Goal: Navigation & Orientation: Find specific page/section

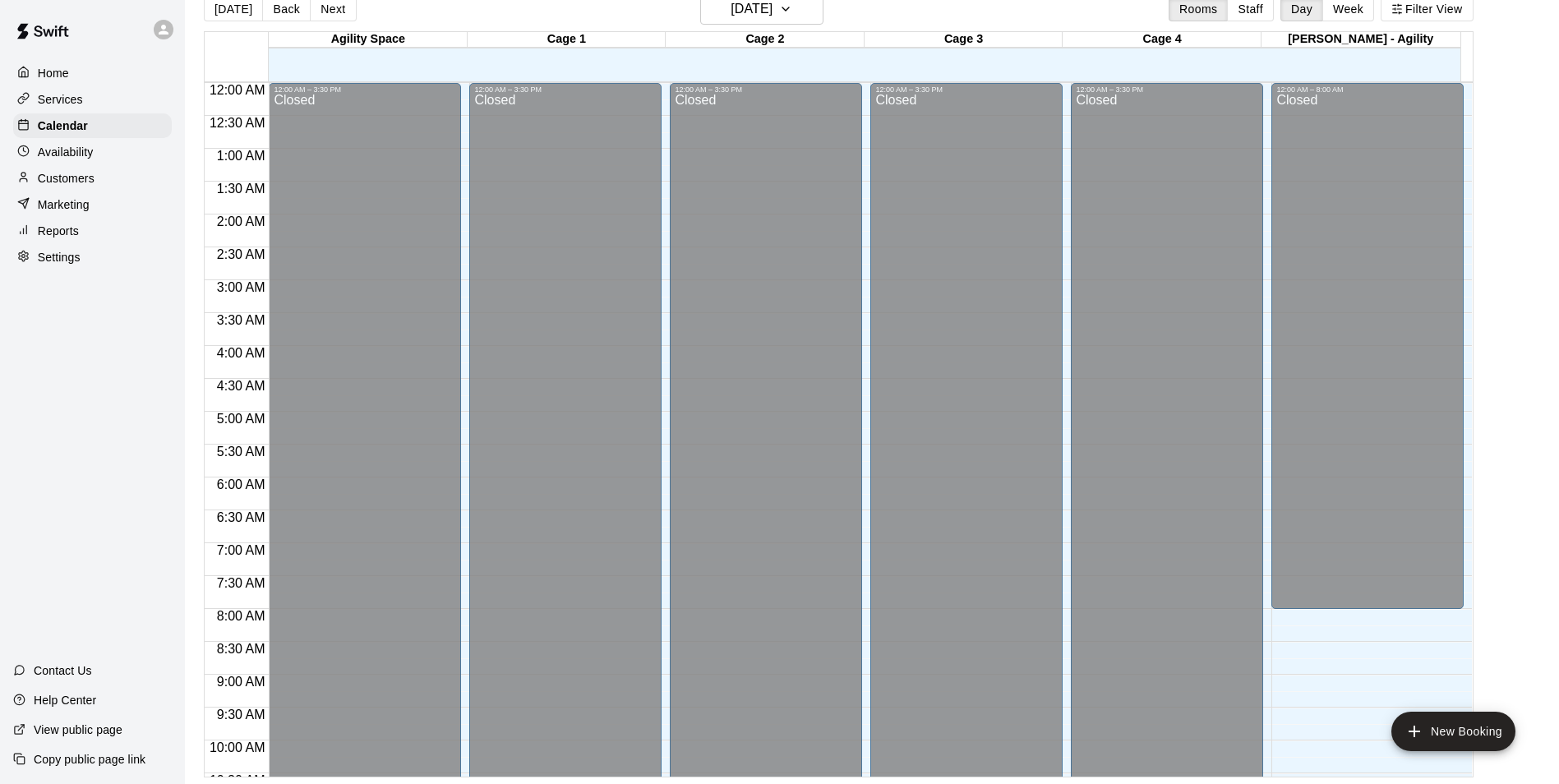
scroll to position [835, 0]
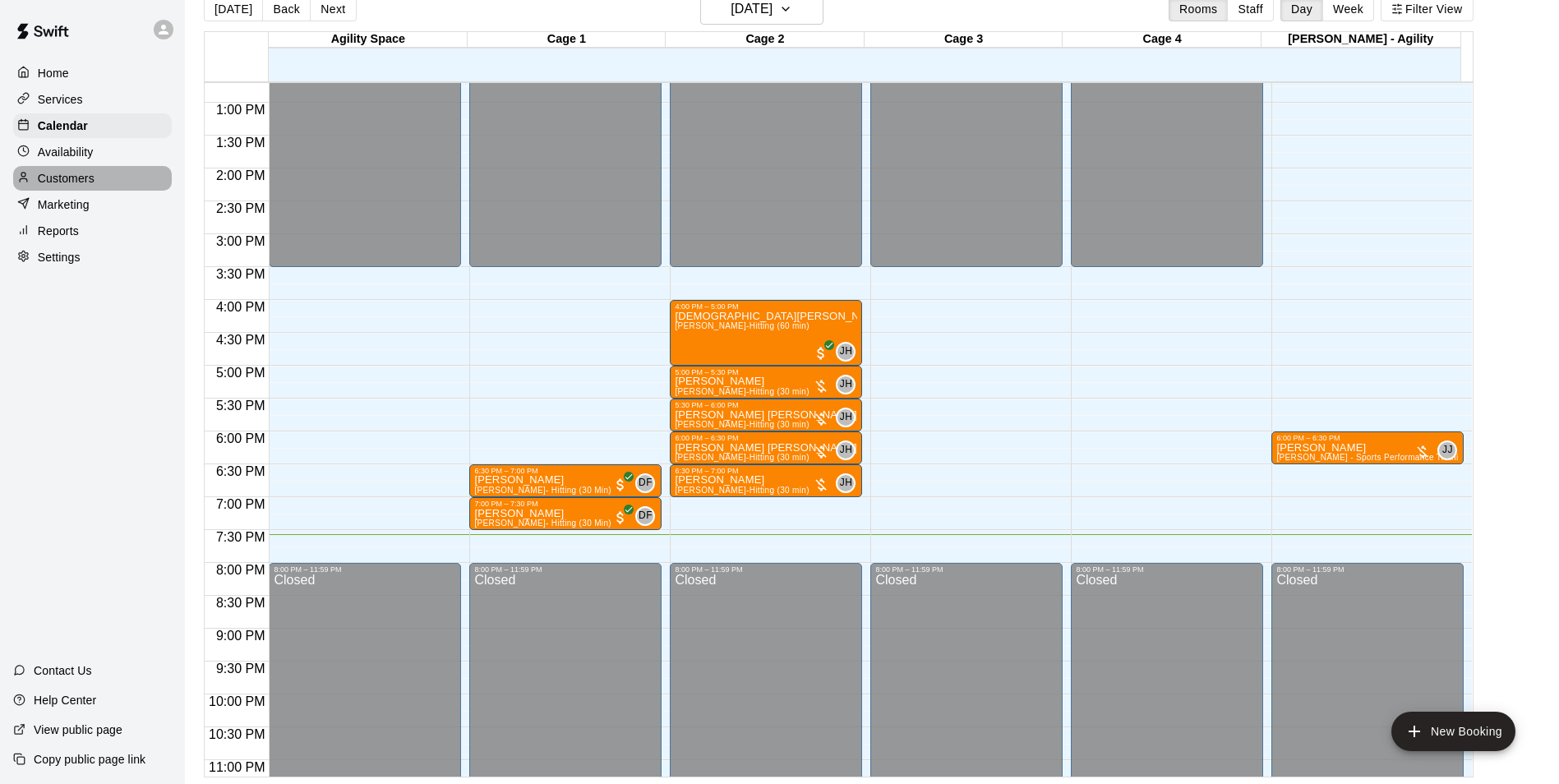
click at [103, 174] on div "Customers" at bounding box center [93, 179] width 159 height 25
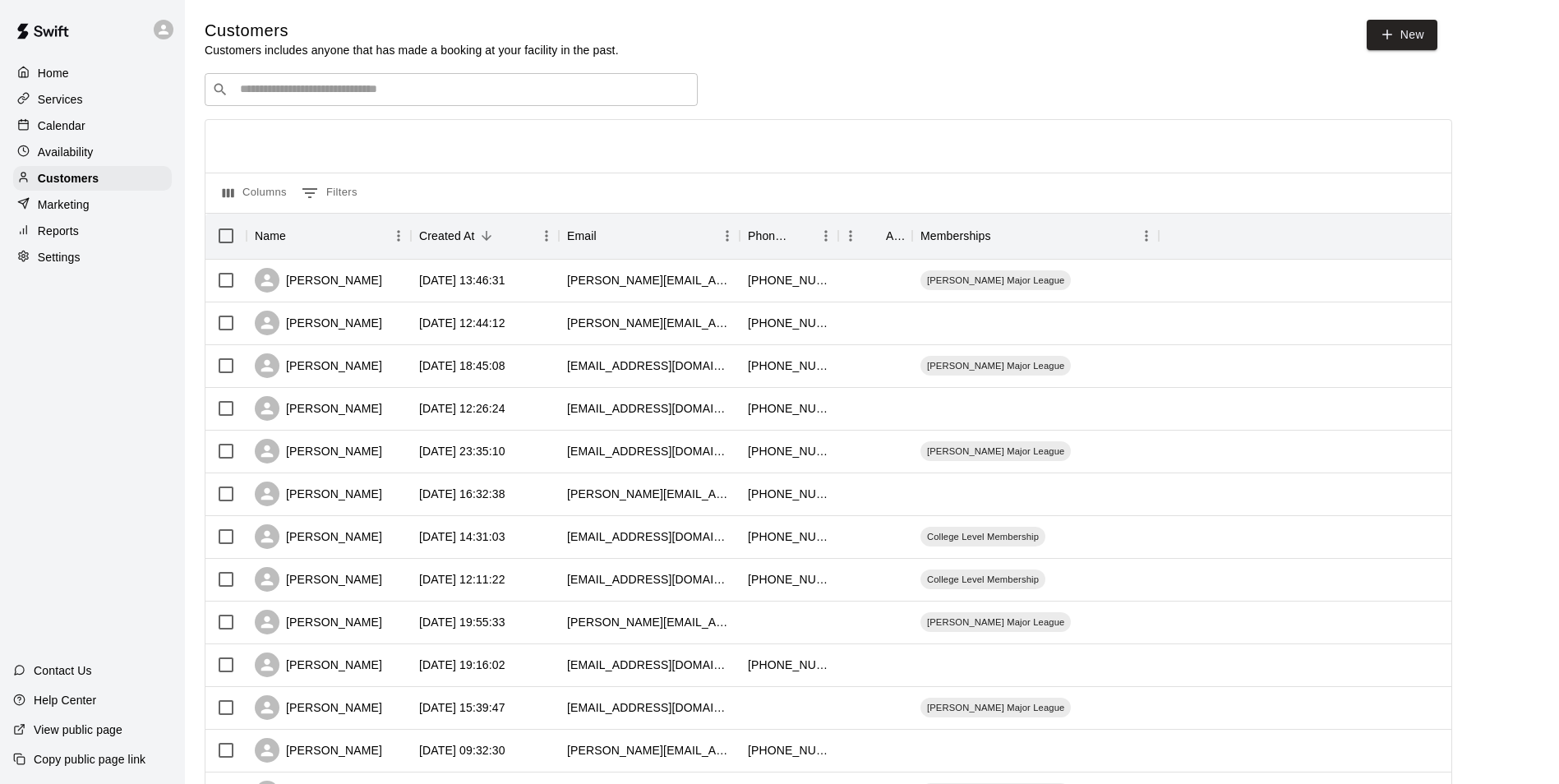
click at [107, 122] on div "Calendar" at bounding box center [93, 126] width 159 height 25
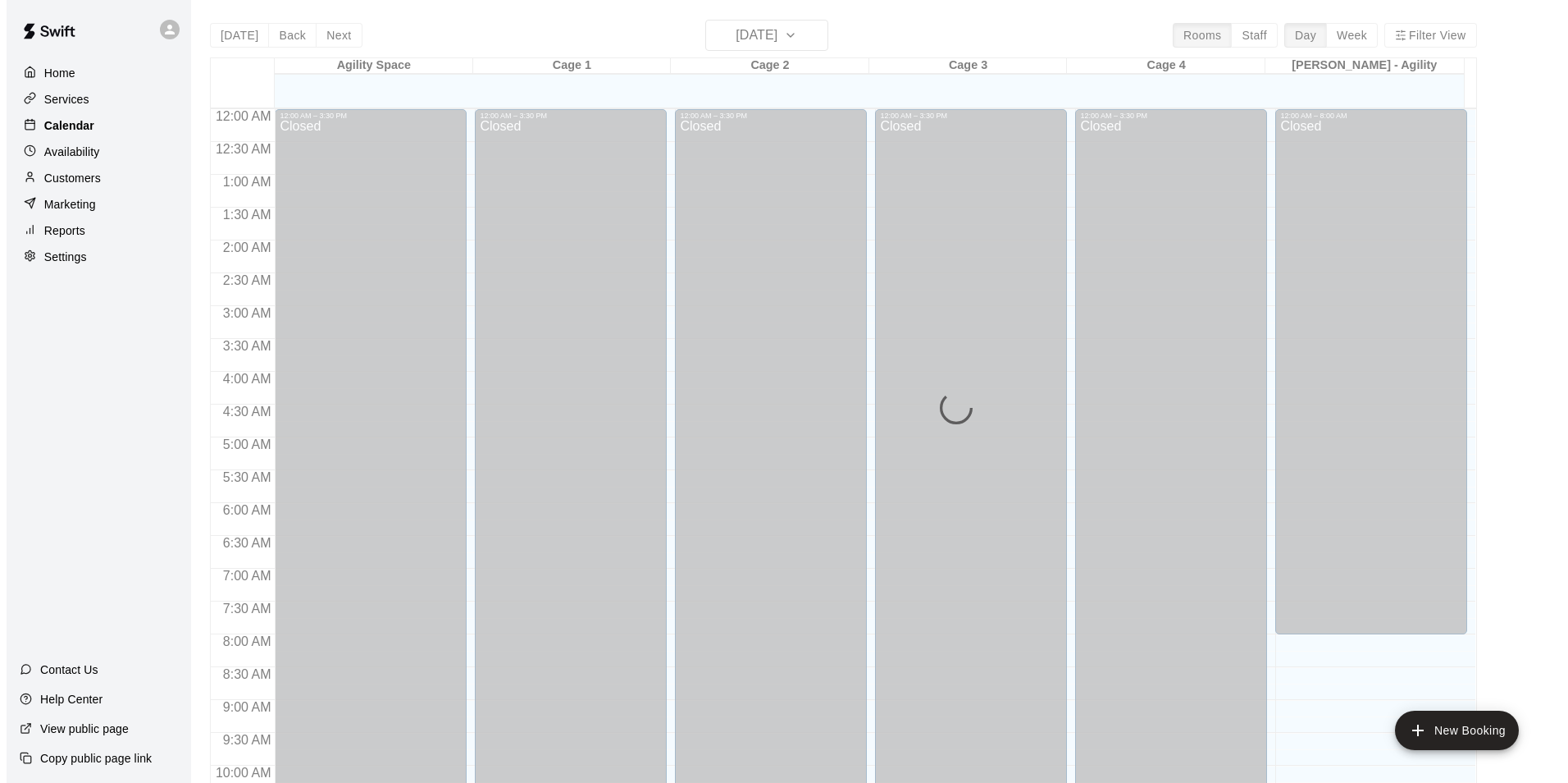
scroll to position [834, 0]
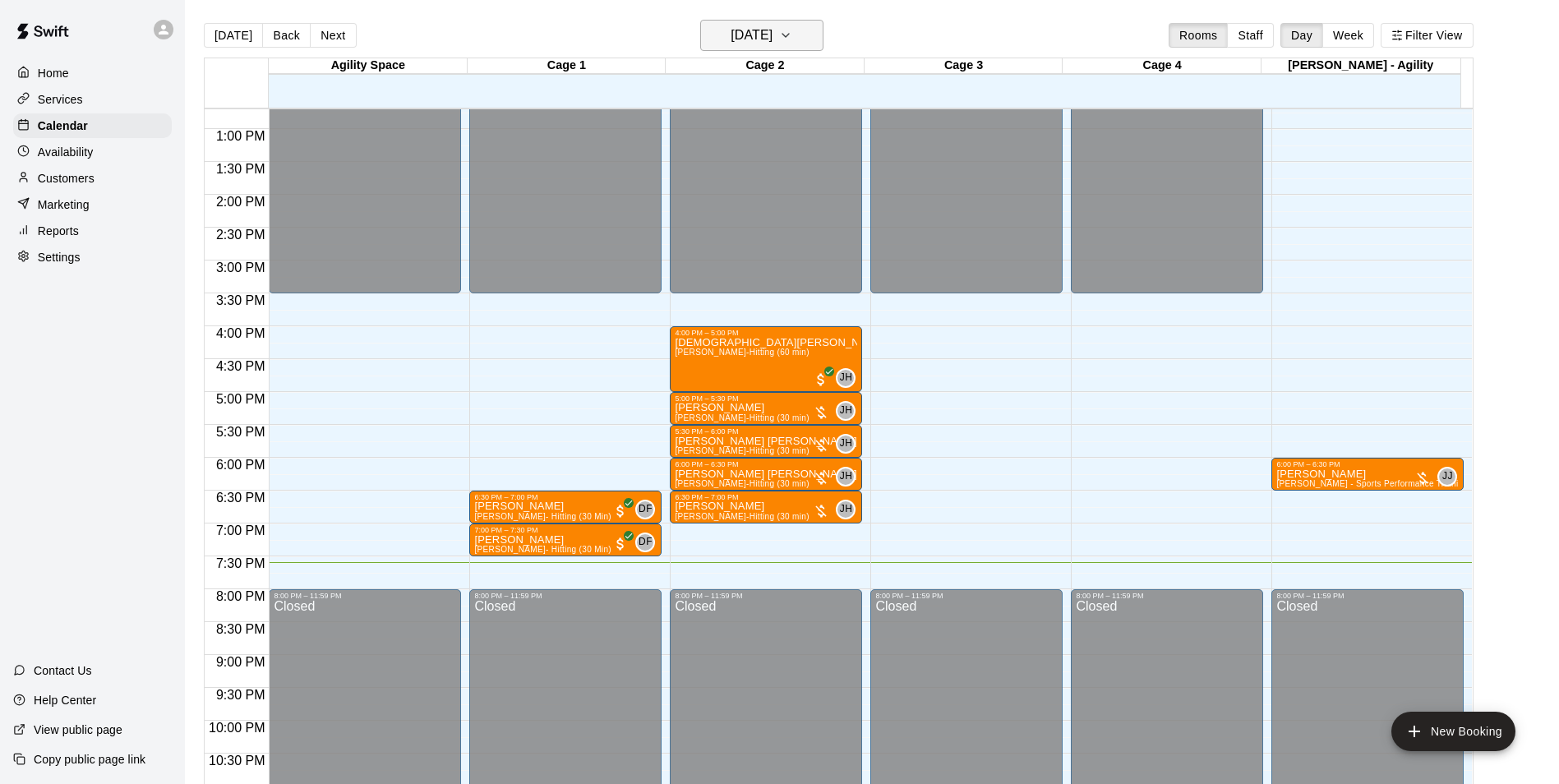
drag, startPoint x: 769, startPoint y: 35, endPoint x: 776, endPoint y: 29, distance: 9.2
click at [773, 29] on h6 "[DATE]" at bounding box center [752, 35] width 42 height 23
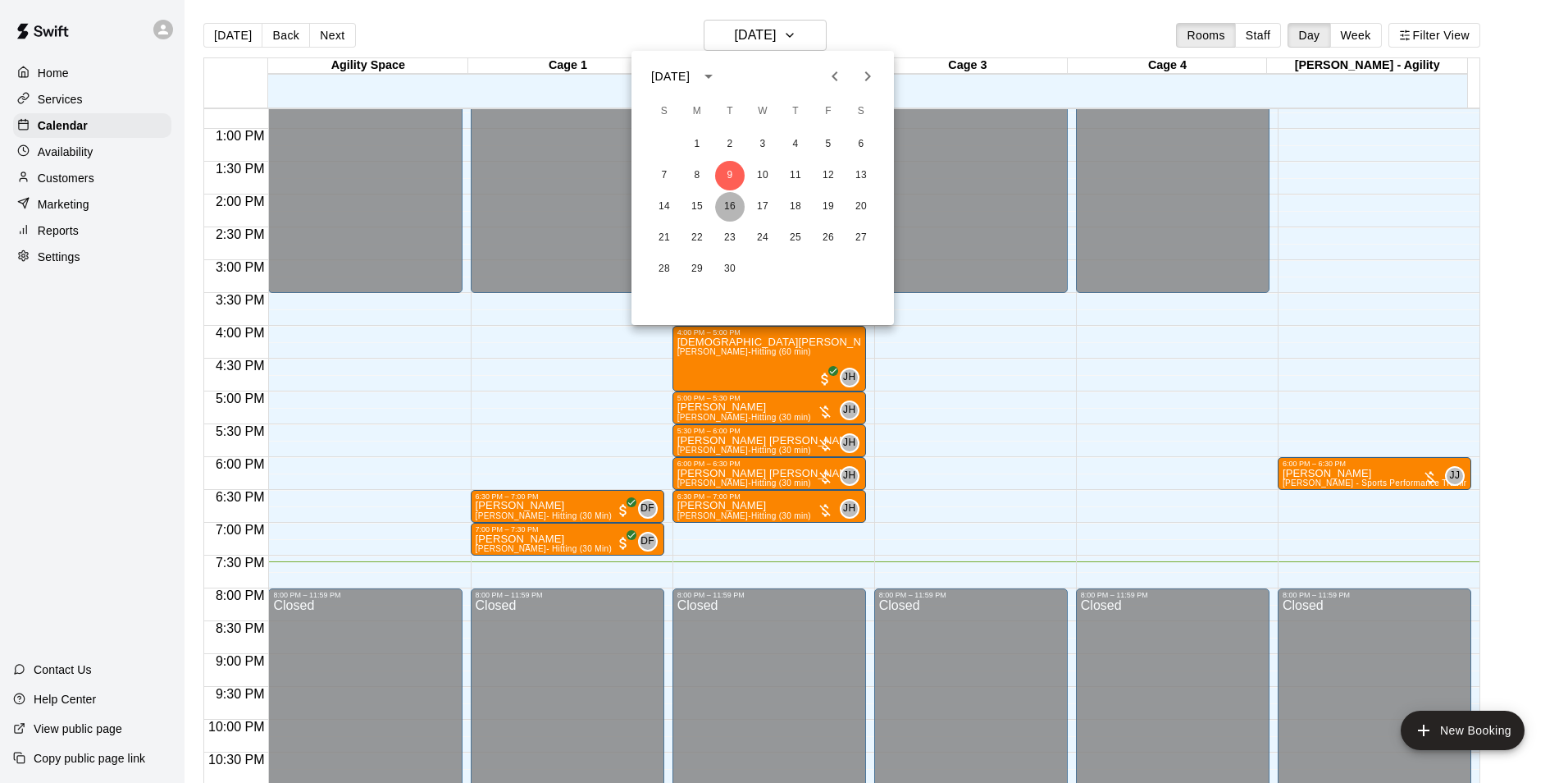
click at [730, 215] on button "16" at bounding box center [729, 206] width 30 height 30
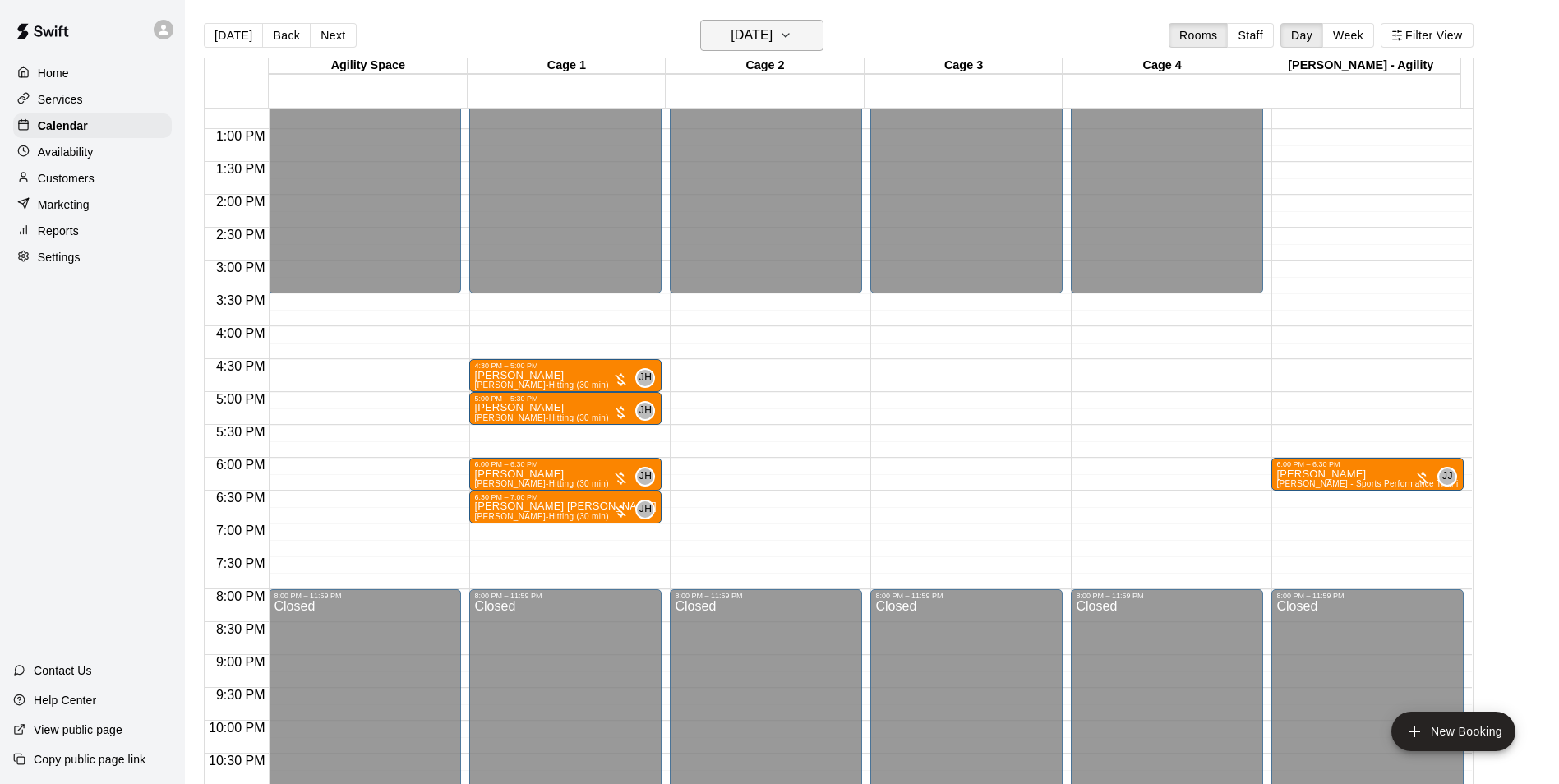
click at [773, 42] on h6 "[DATE]" at bounding box center [752, 35] width 42 height 23
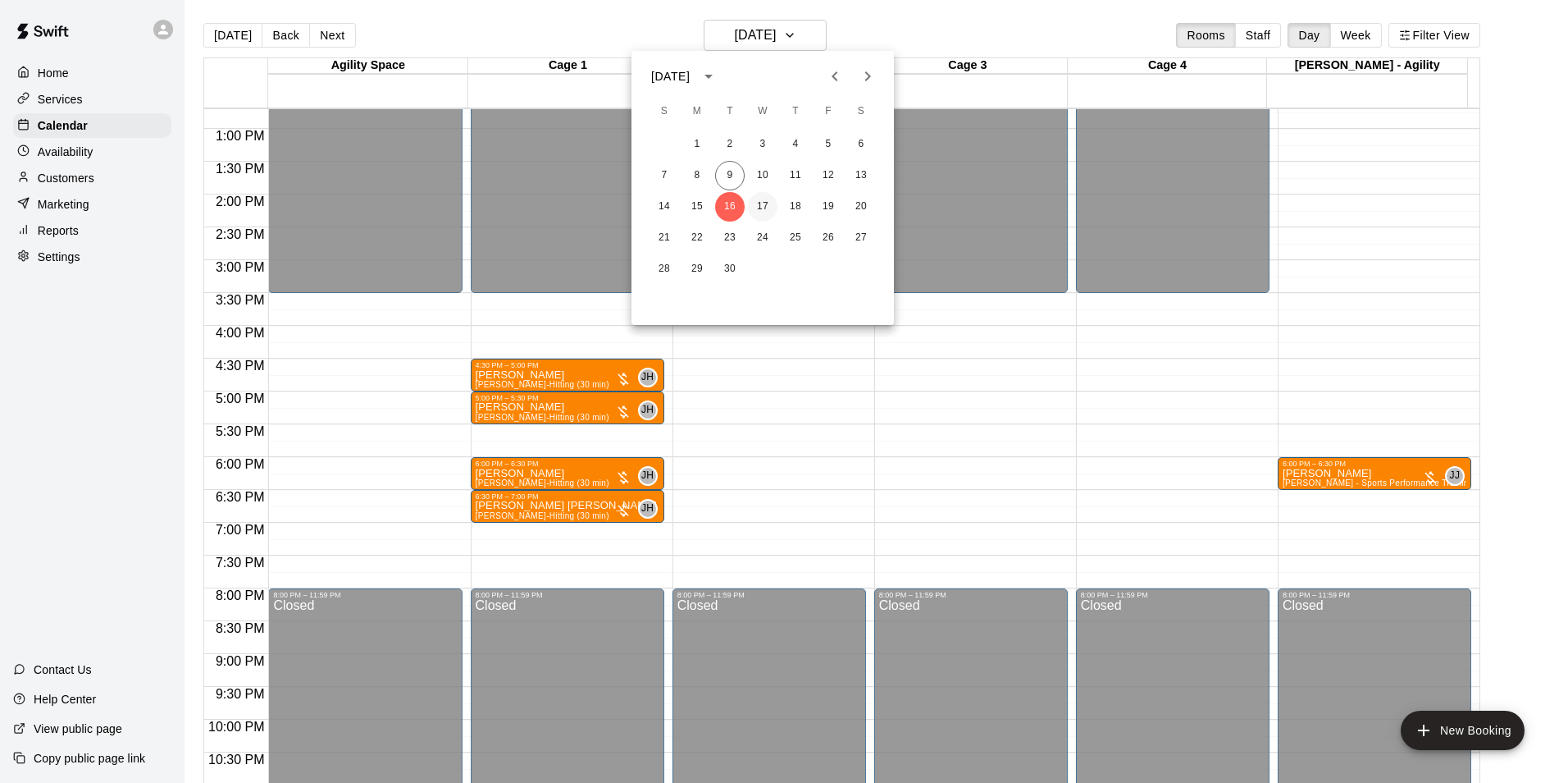
click at [760, 205] on button "17" at bounding box center [763, 206] width 30 height 30
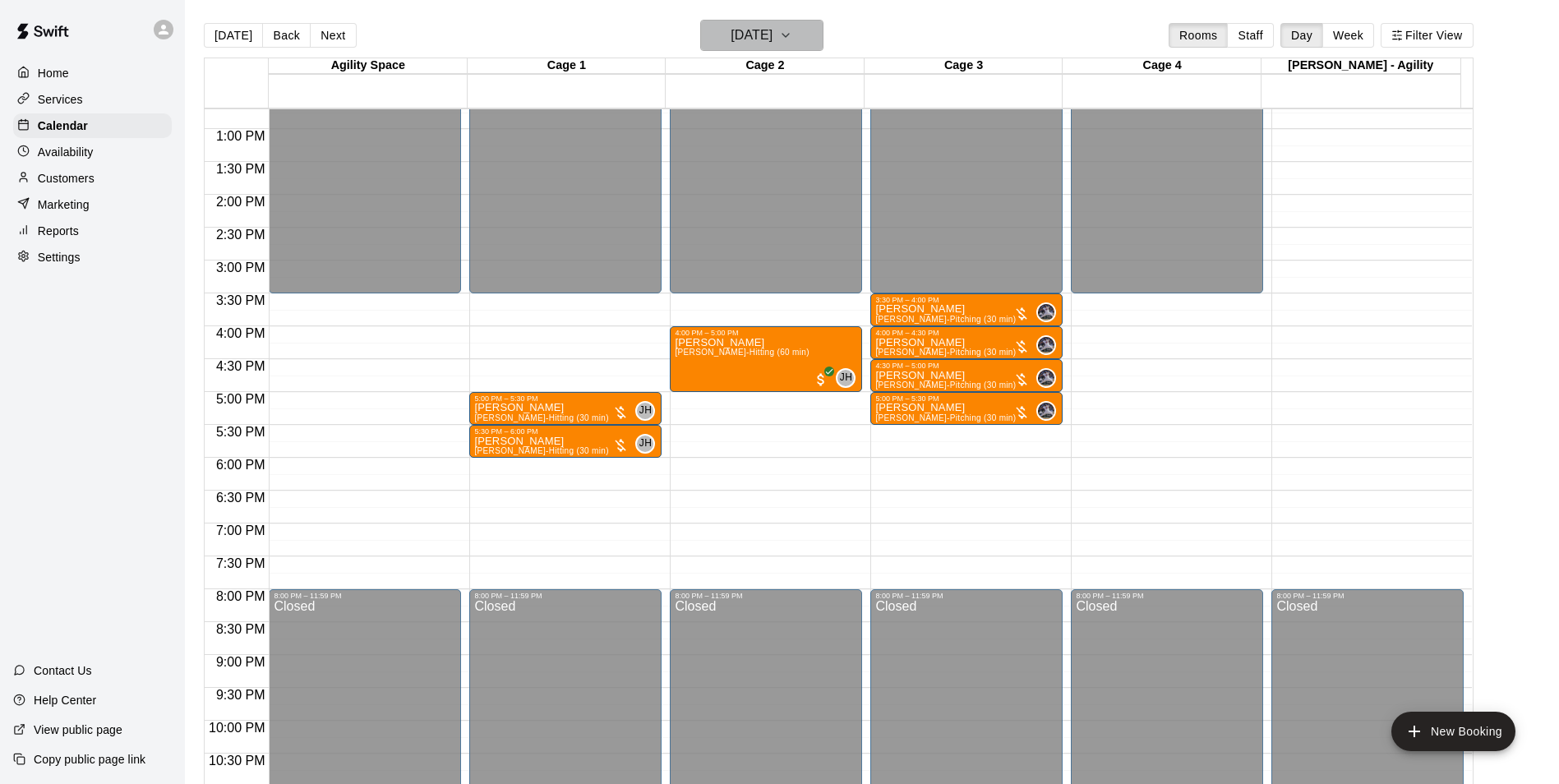
click at [773, 38] on h6 "[DATE]" at bounding box center [752, 35] width 42 height 23
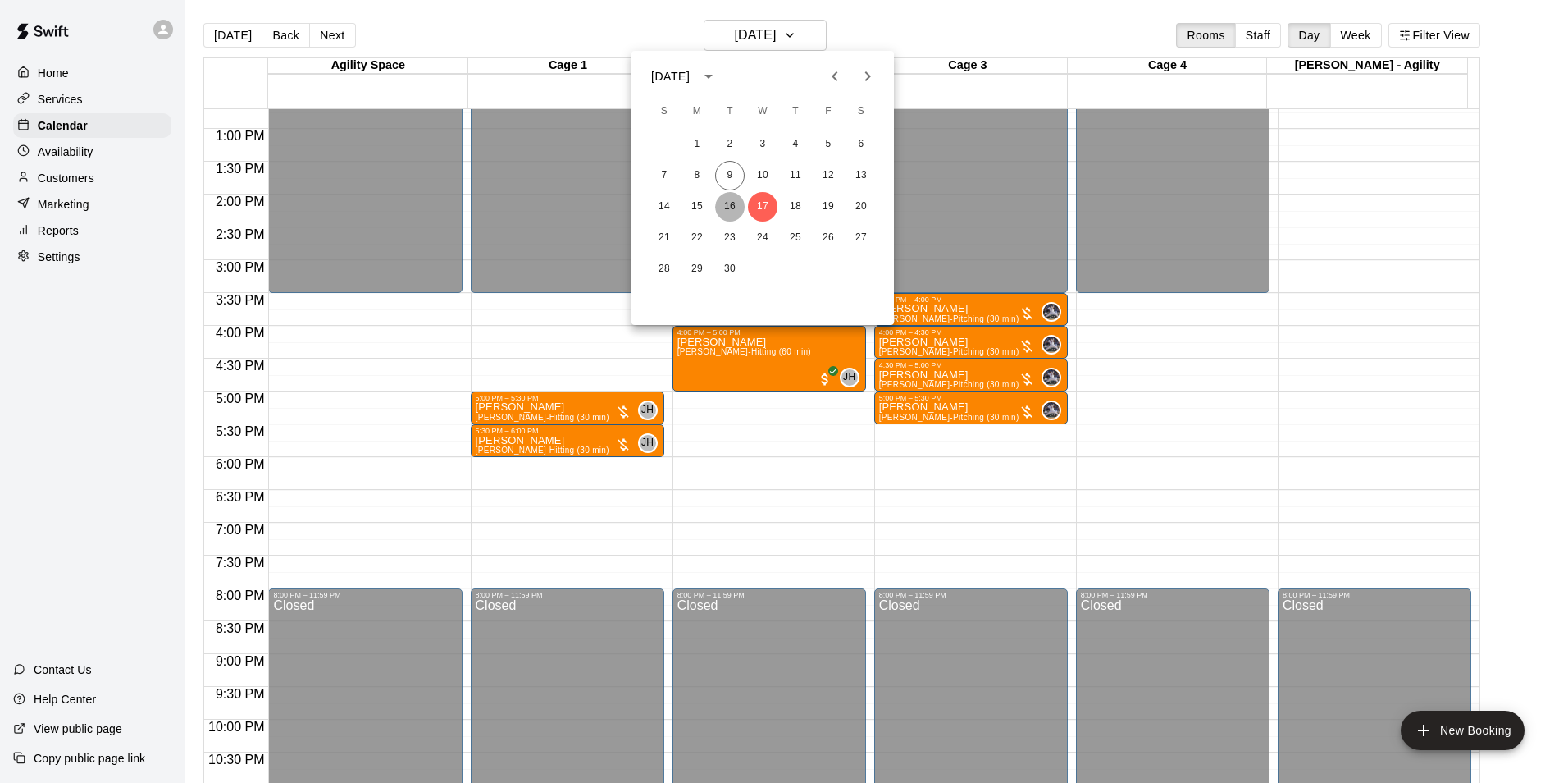
click at [727, 203] on button "16" at bounding box center [729, 206] width 30 height 30
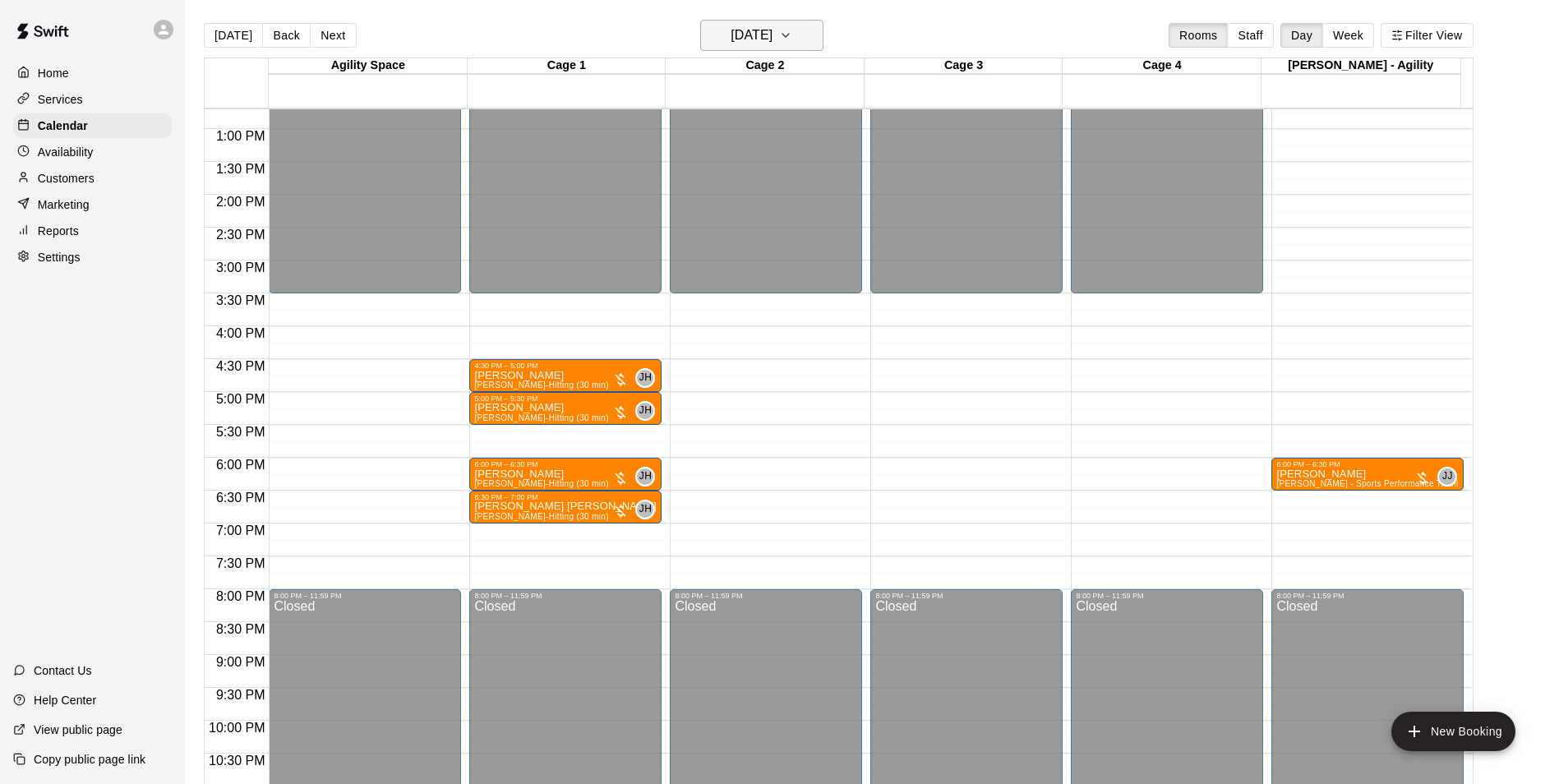
click at [773, 30] on h6 "[DATE]" at bounding box center [752, 35] width 42 height 23
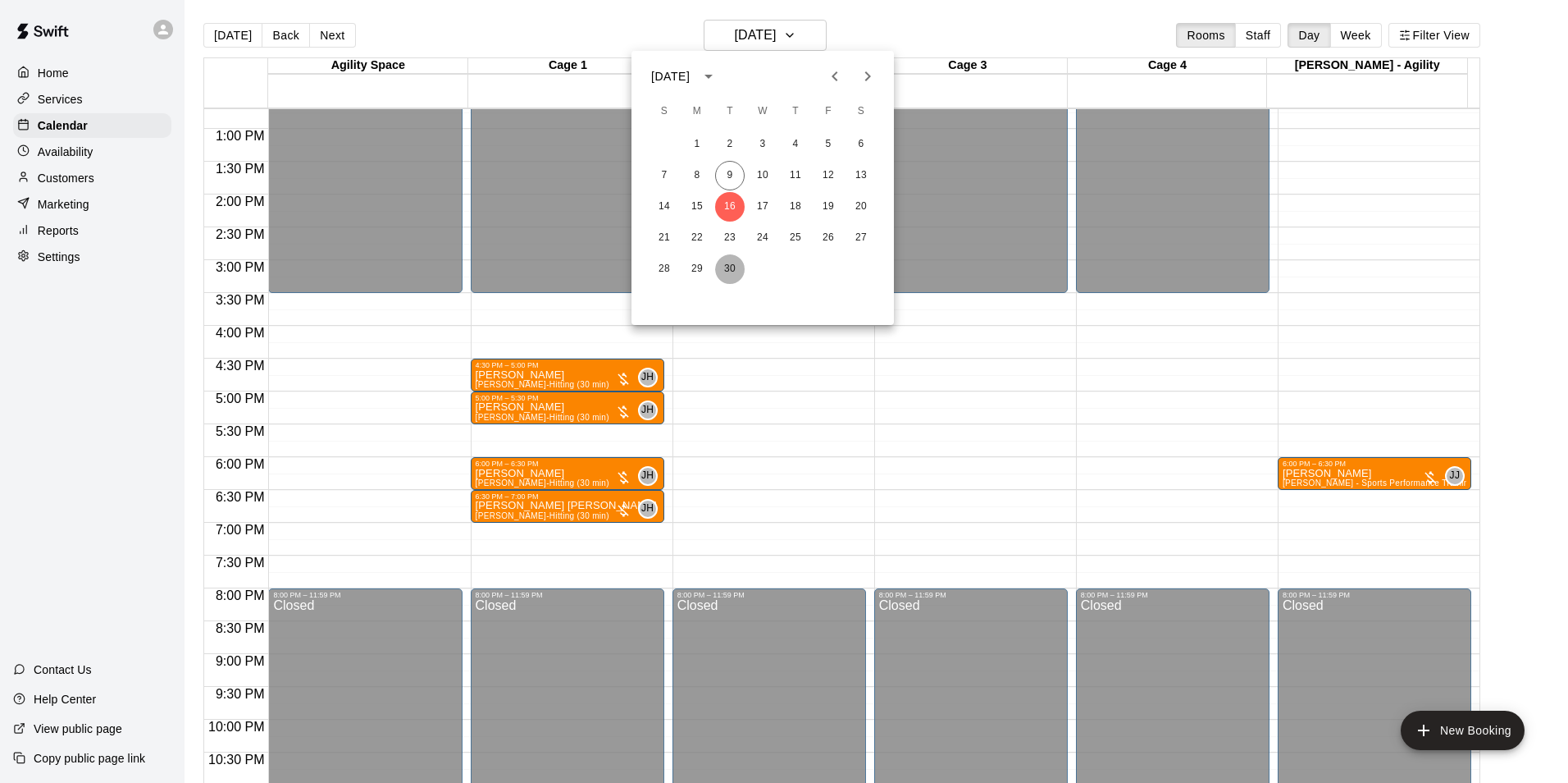
click at [730, 263] on button "30" at bounding box center [729, 269] width 30 height 30
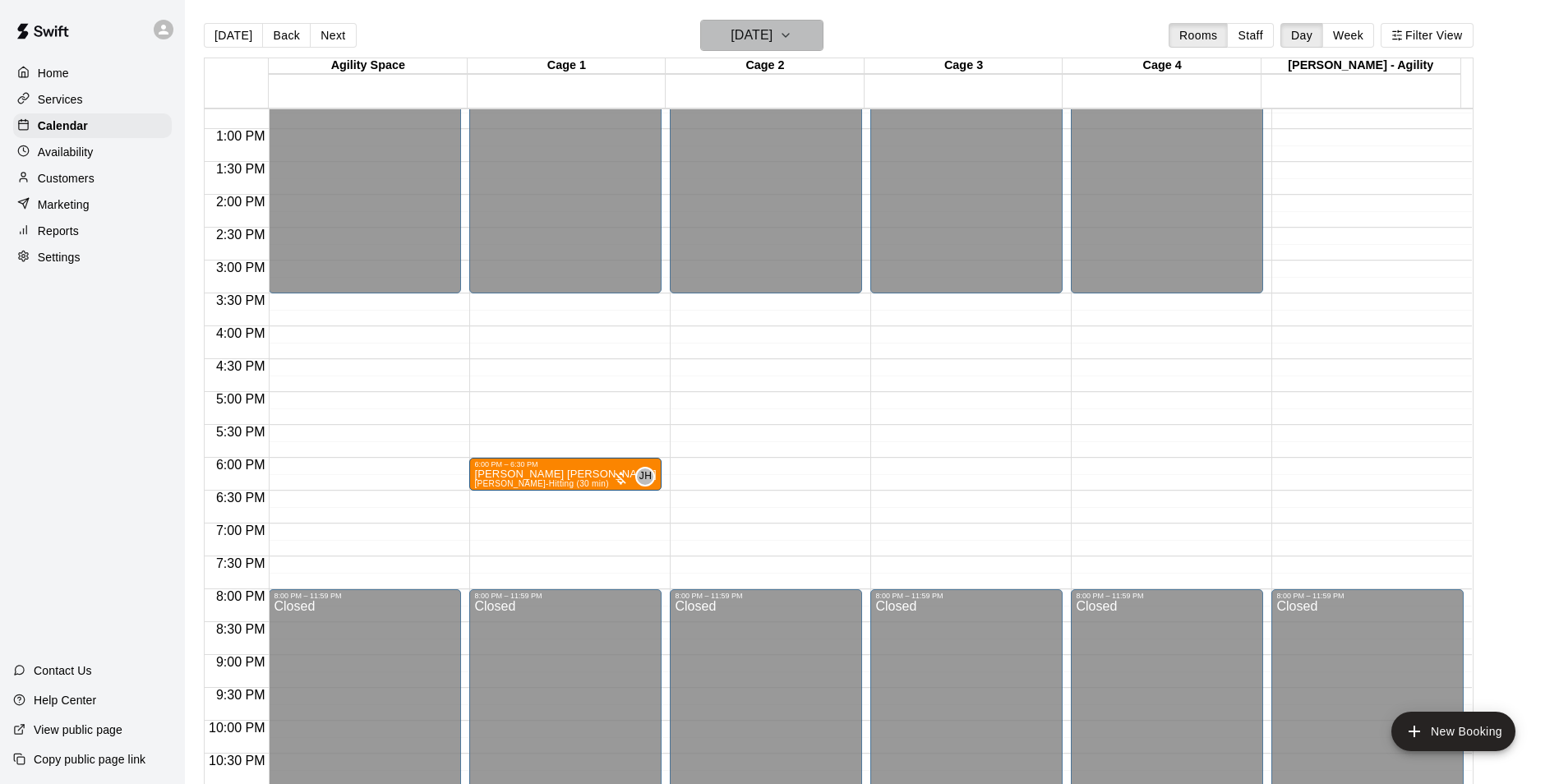
click at [773, 32] on h6 "[DATE]" at bounding box center [752, 35] width 42 height 23
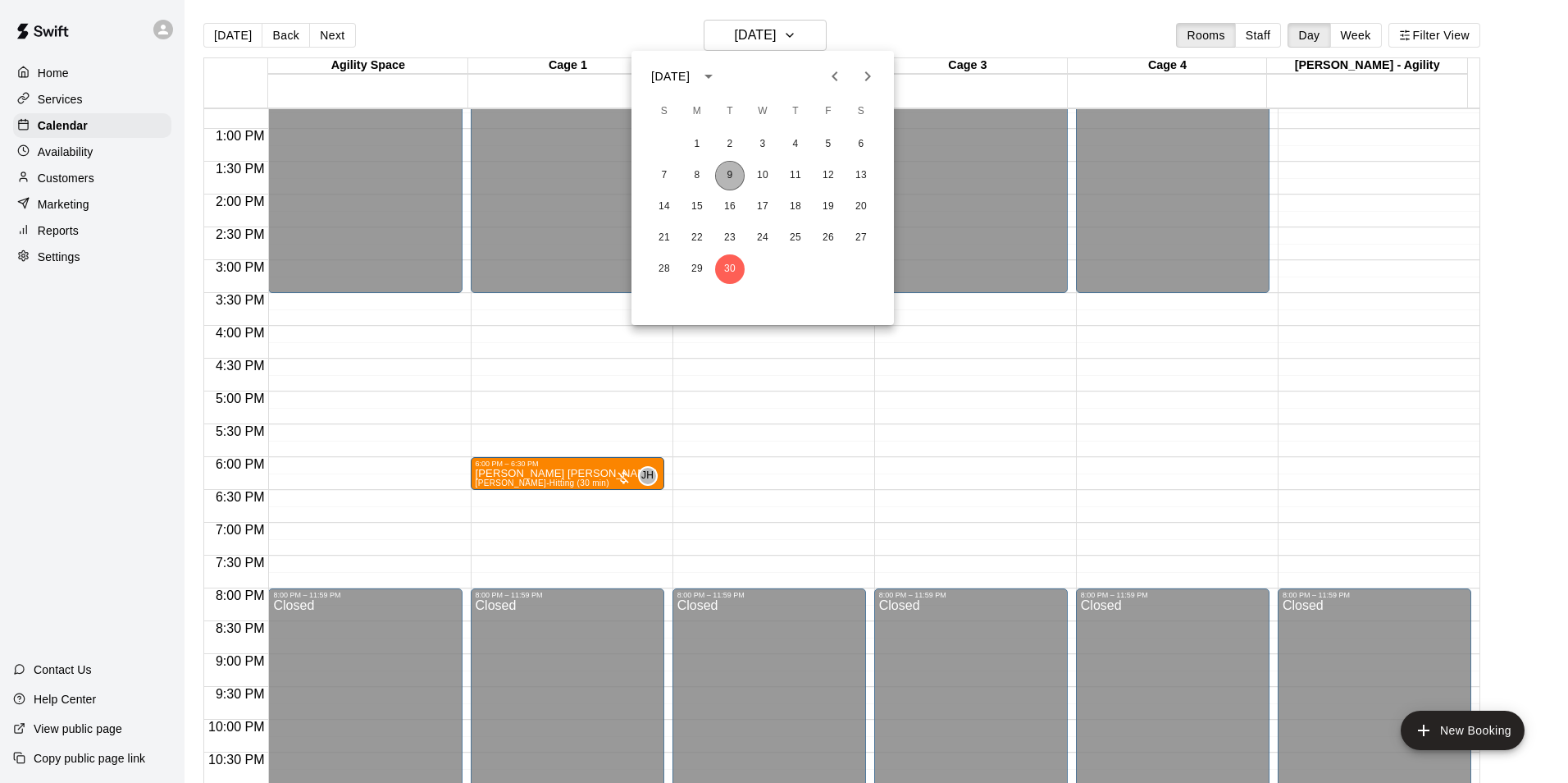
click at [721, 178] on button "9" at bounding box center [729, 175] width 30 height 30
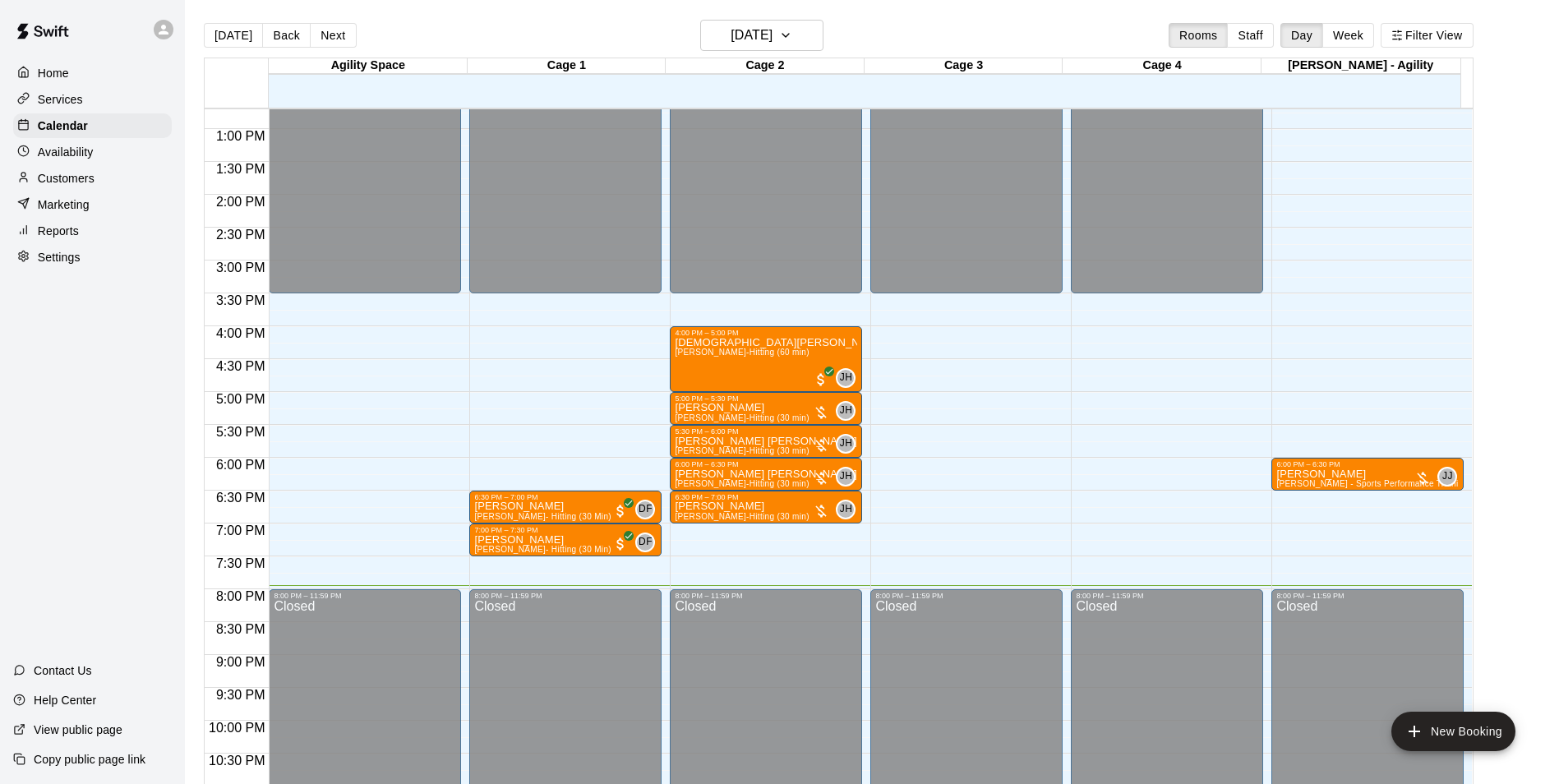
click at [161, 30] on icon at bounding box center [162, 29] width 14 height 14
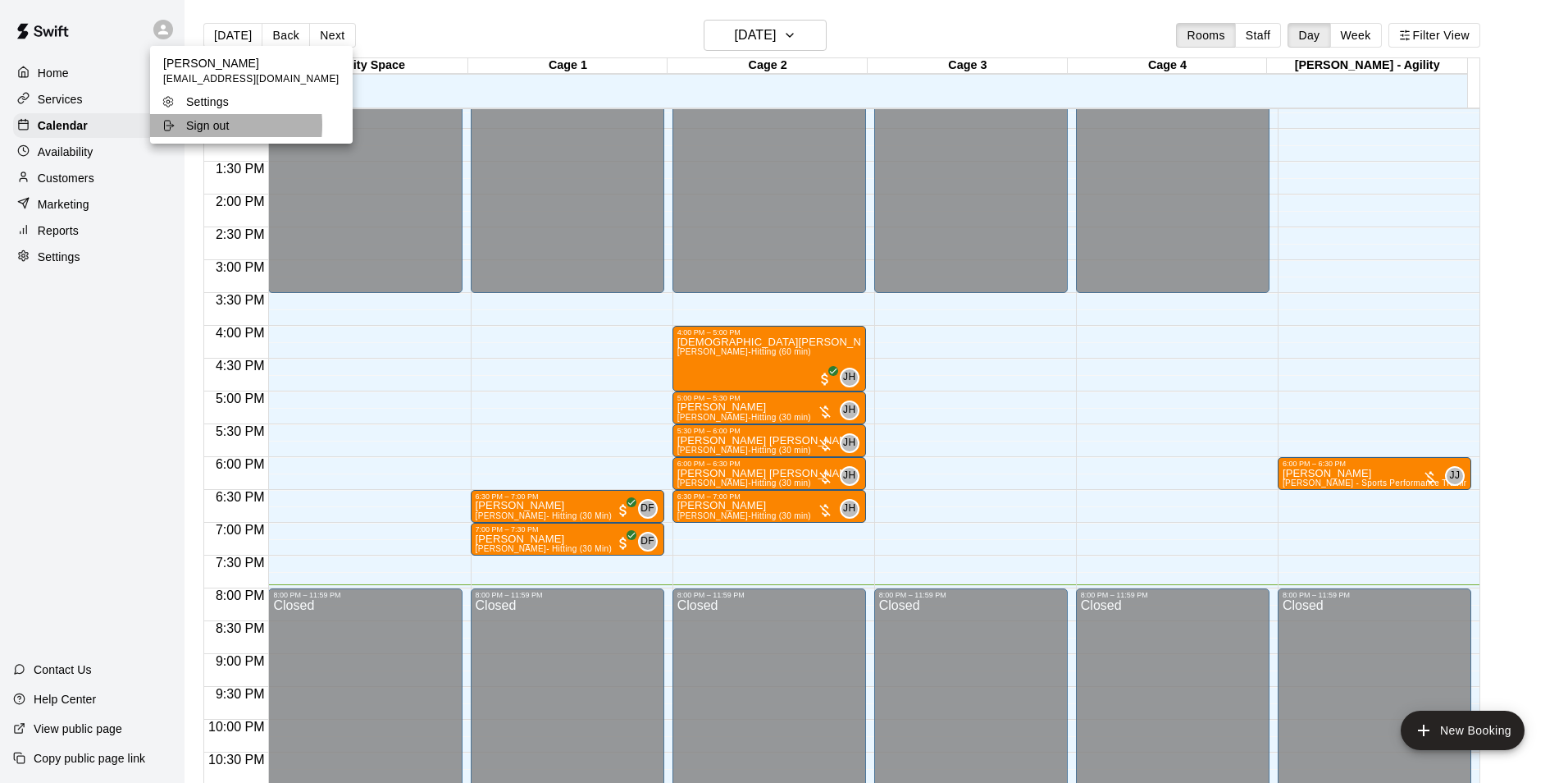
click at [191, 126] on p "Sign out" at bounding box center [208, 125] width 44 height 16
